Goal: Information Seeking & Learning: Learn about a topic

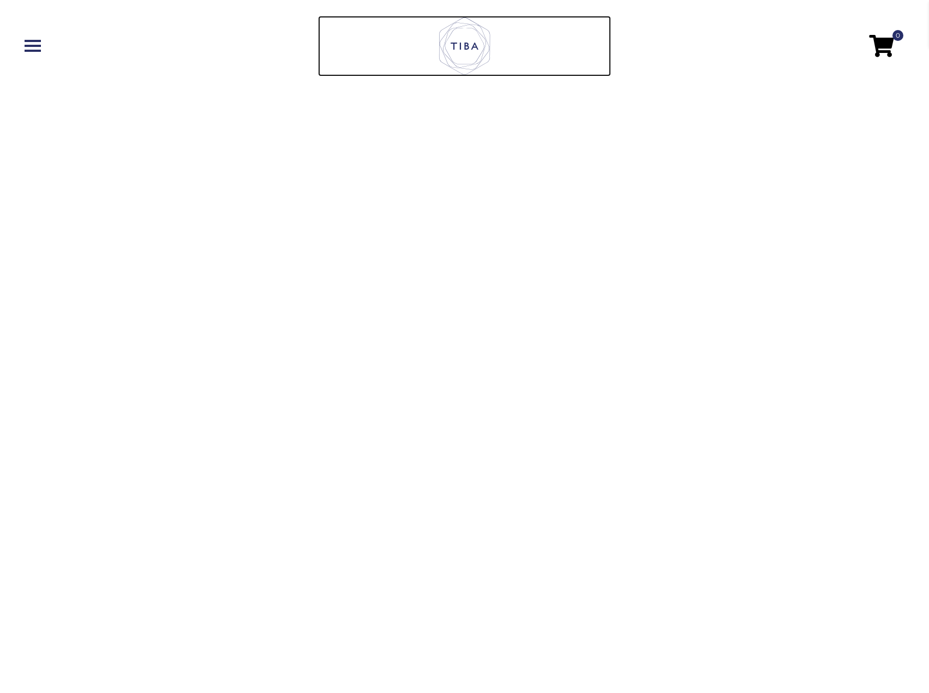
click at [471, 47] on icon at bounding box center [465, 46] width 55 height 61
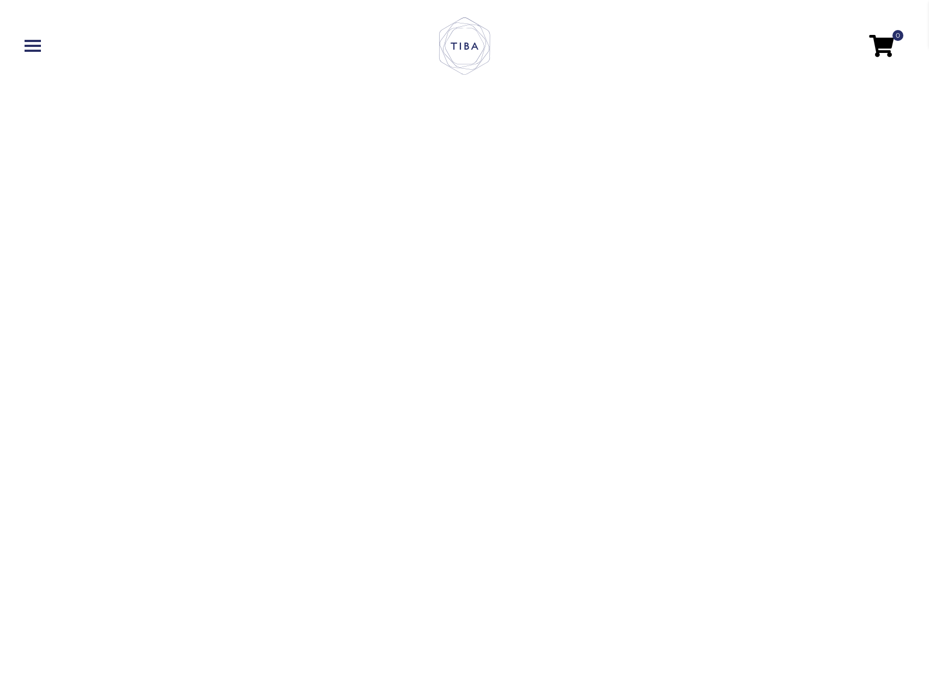
click at [37, 47] on link at bounding box center [171, 46] width 293 height 12
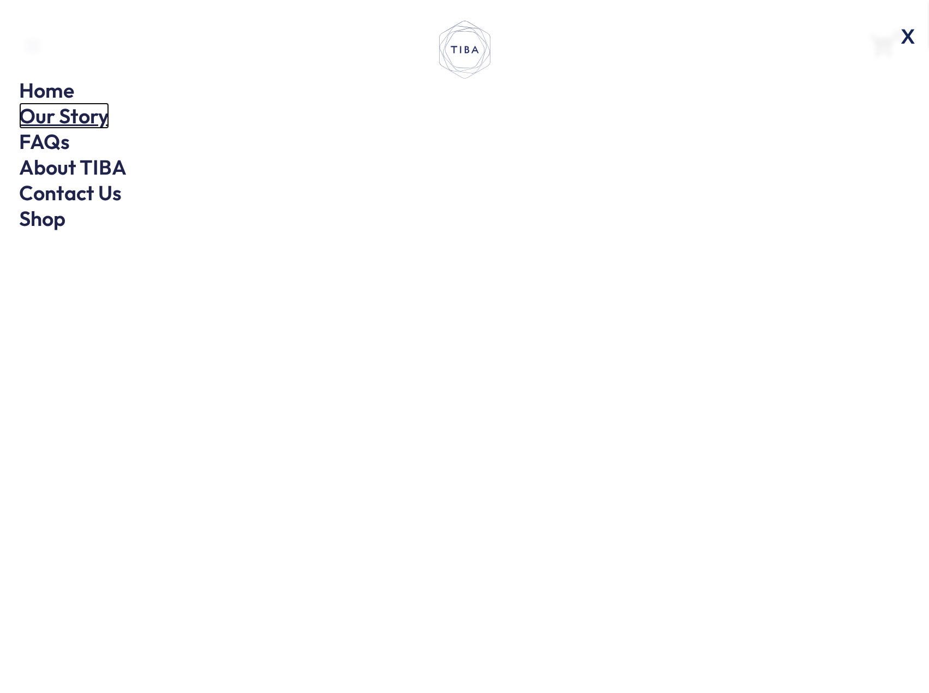
click at [74, 122] on link "Our Story" at bounding box center [64, 116] width 90 height 26
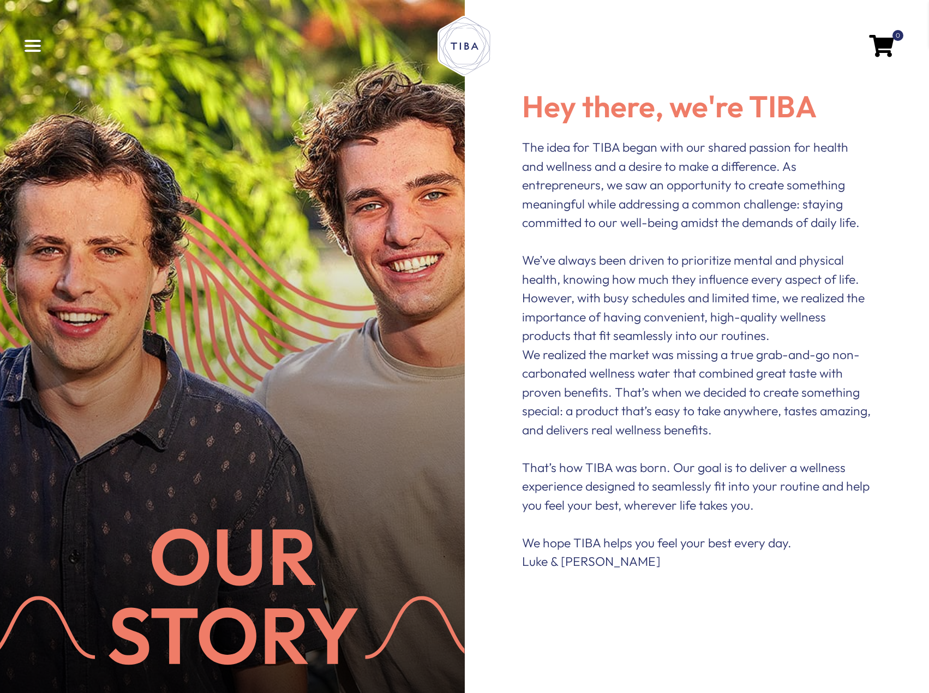
click at [31, 51] on span at bounding box center [33, 51] width 16 height 2
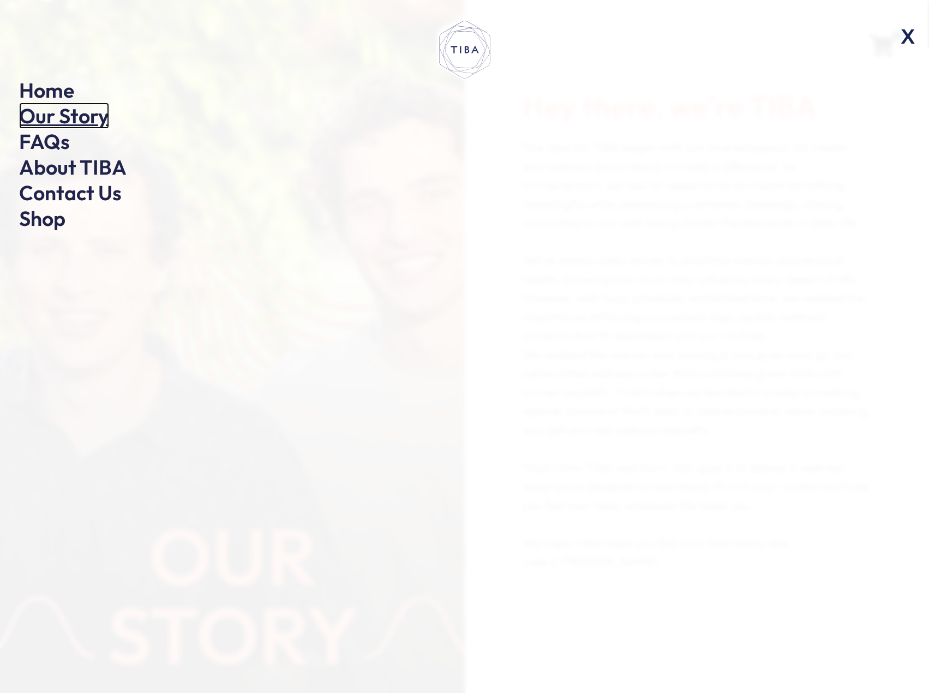
click at [56, 121] on link "Our Story" at bounding box center [64, 116] width 90 height 26
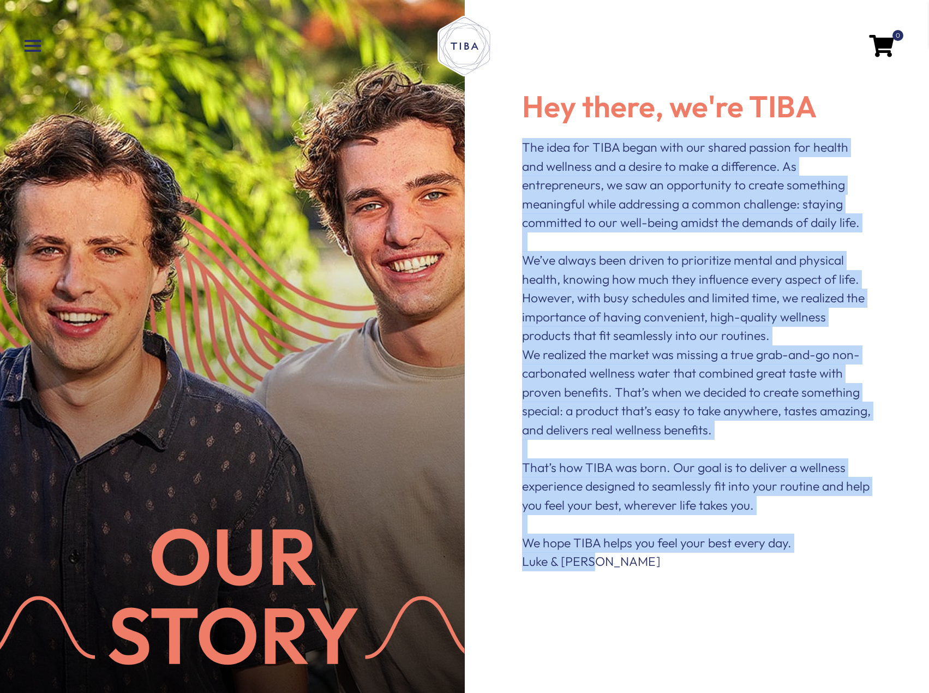
drag, startPoint x: 520, startPoint y: 153, endPoint x: 900, endPoint y: 565, distance: 560.2
click at [900, 565] on div "Hey there, we're TIBA The idea for TIBA began with our shared passion for healt…" at bounding box center [697, 314] width 465 height 628
click at [554, 268] on p "We’ve always been driven to prioritize mental and physical health, knowing how …" at bounding box center [697, 298] width 350 height 94
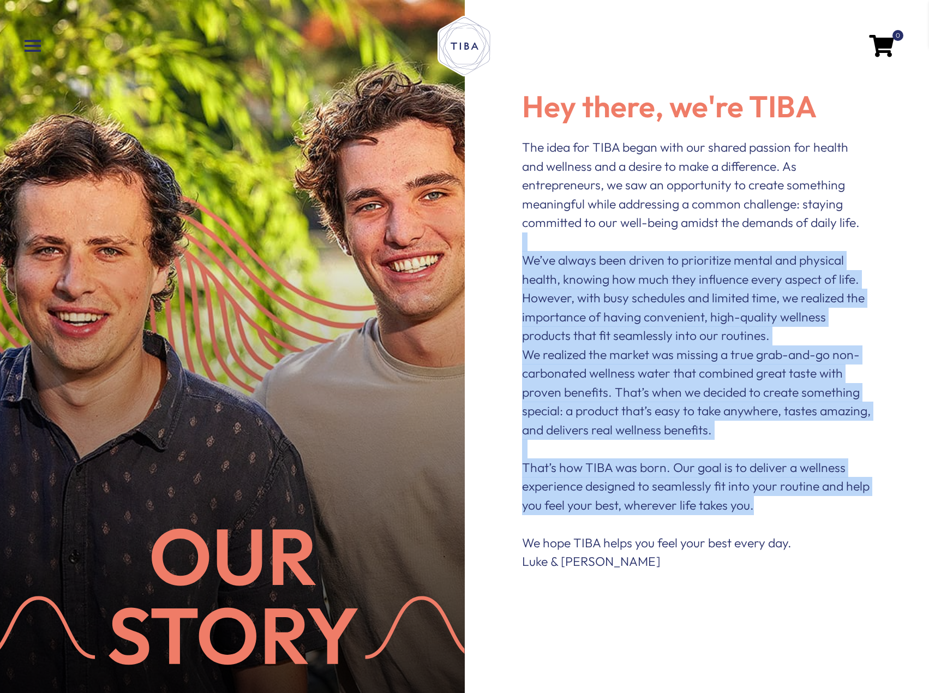
drag, startPoint x: 504, startPoint y: 248, endPoint x: 856, endPoint y: 510, distance: 438.7
click at [856, 510] on div "Hey there, we're TIBA The idea for TIBA began with our shared passion for healt…" at bounding box center [697, 314] width 465 height 628
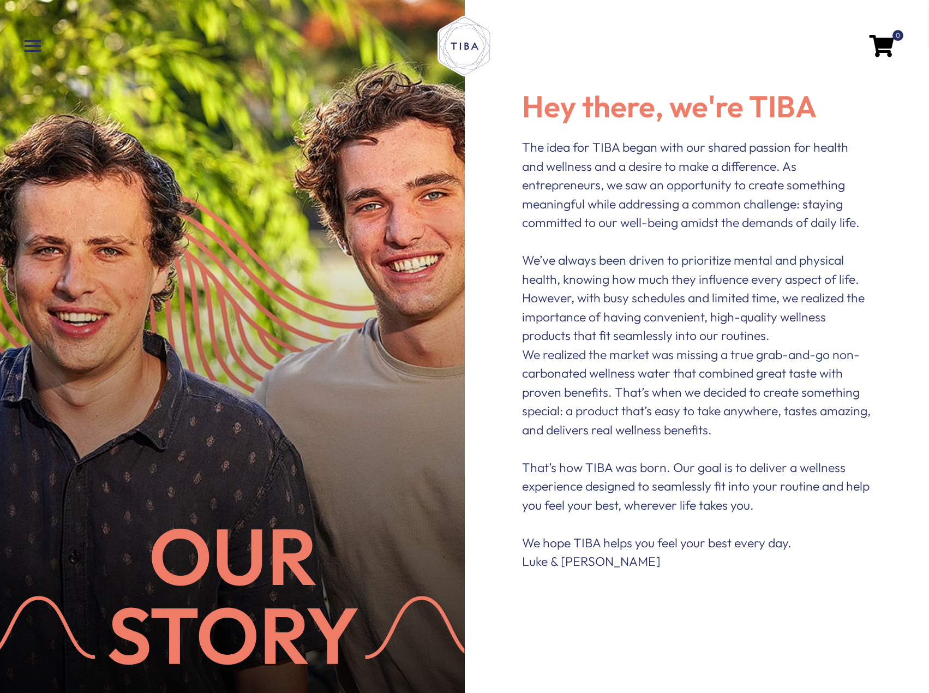
click at [807, 515] on p at bounding box center [697, 523] width 350 height 19
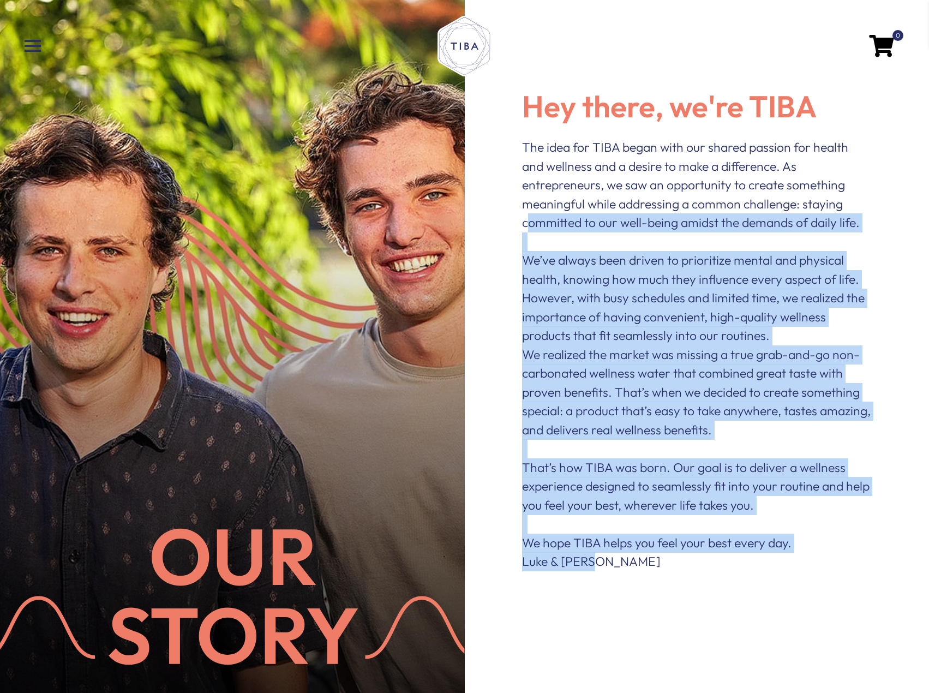
drag, startPoint x: 527, startPoint y: 229, endPoint x: 739, endPoint y: 576, distance: 406.7
click at [739, 576] on div "The idea for TIBA began with our shared passion for health and wellness and a d…" at bounding box center [697, 354] width 372 height 455
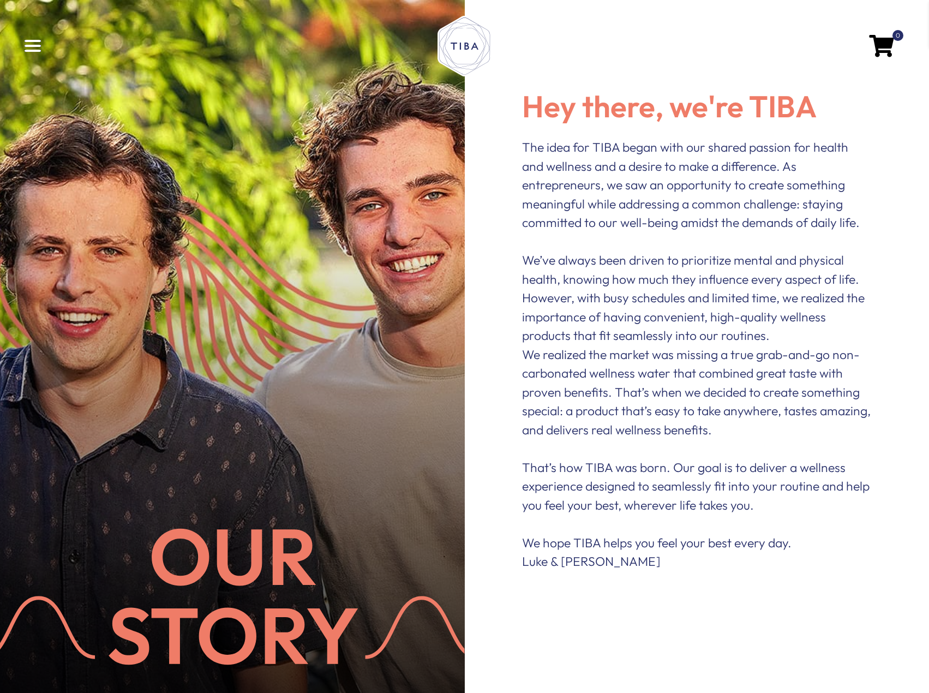
click at [31, 45] on span at bounding box center [33, 46] width 16 height 2
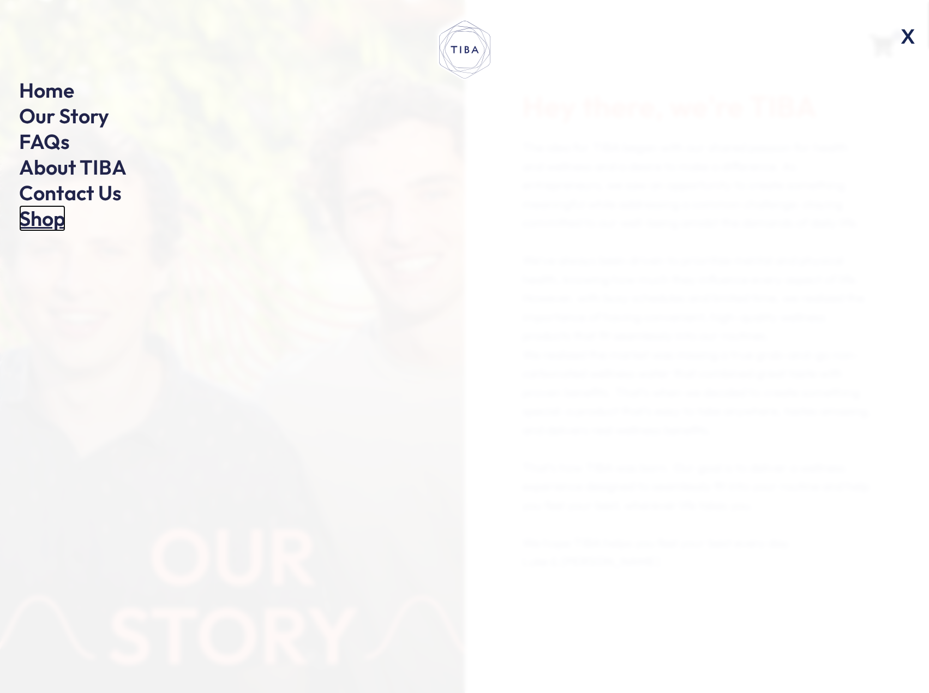
click at [55, 213] on link "Shop" at bounding box center [42, 218] width 46 height 26
